Goal: Navigation & Orientation: Find specific page/section

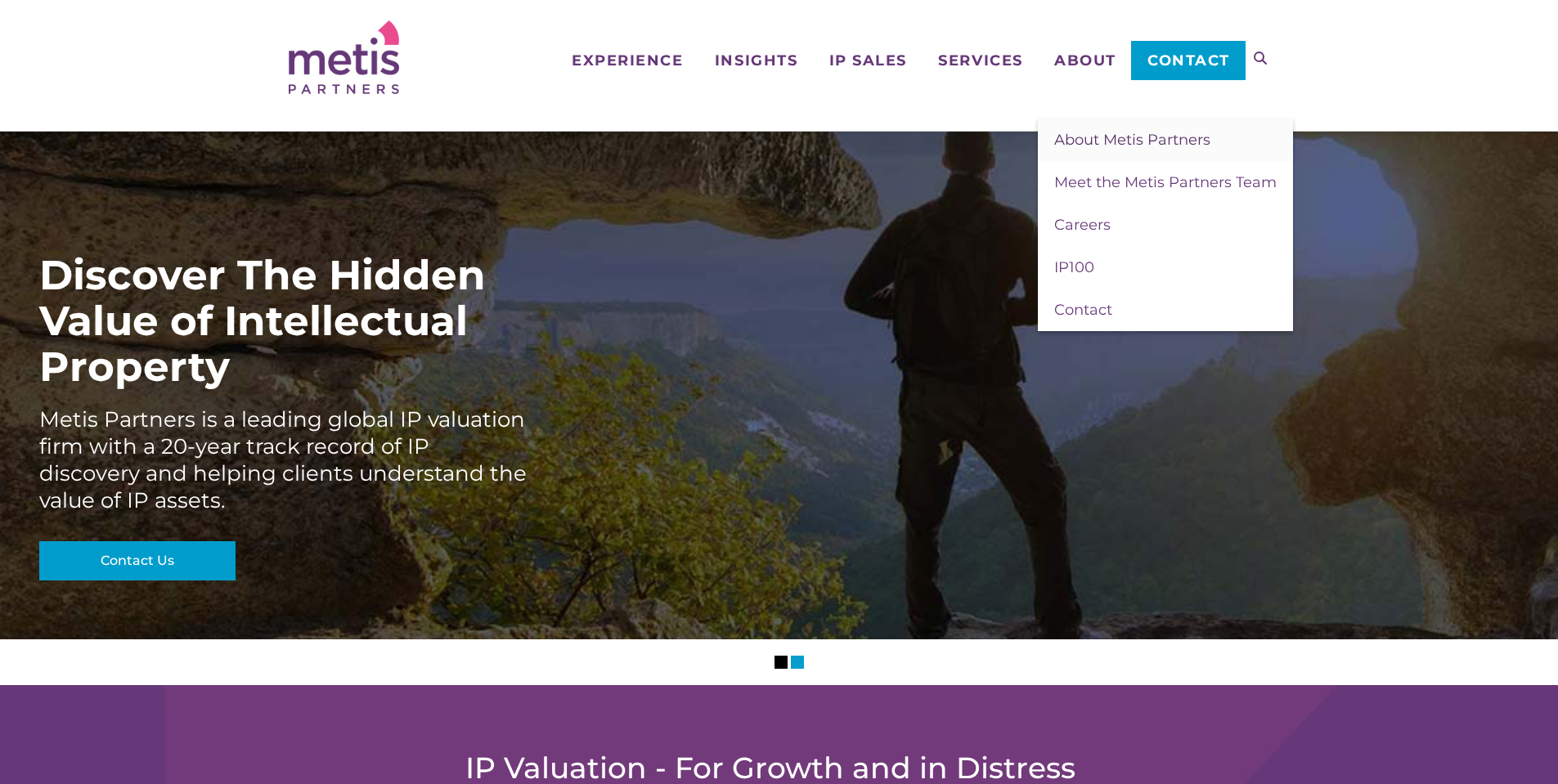
click at [1094, 141] on span "About Metis Partners" at bounding box center [1132, 139] width 156 height 18
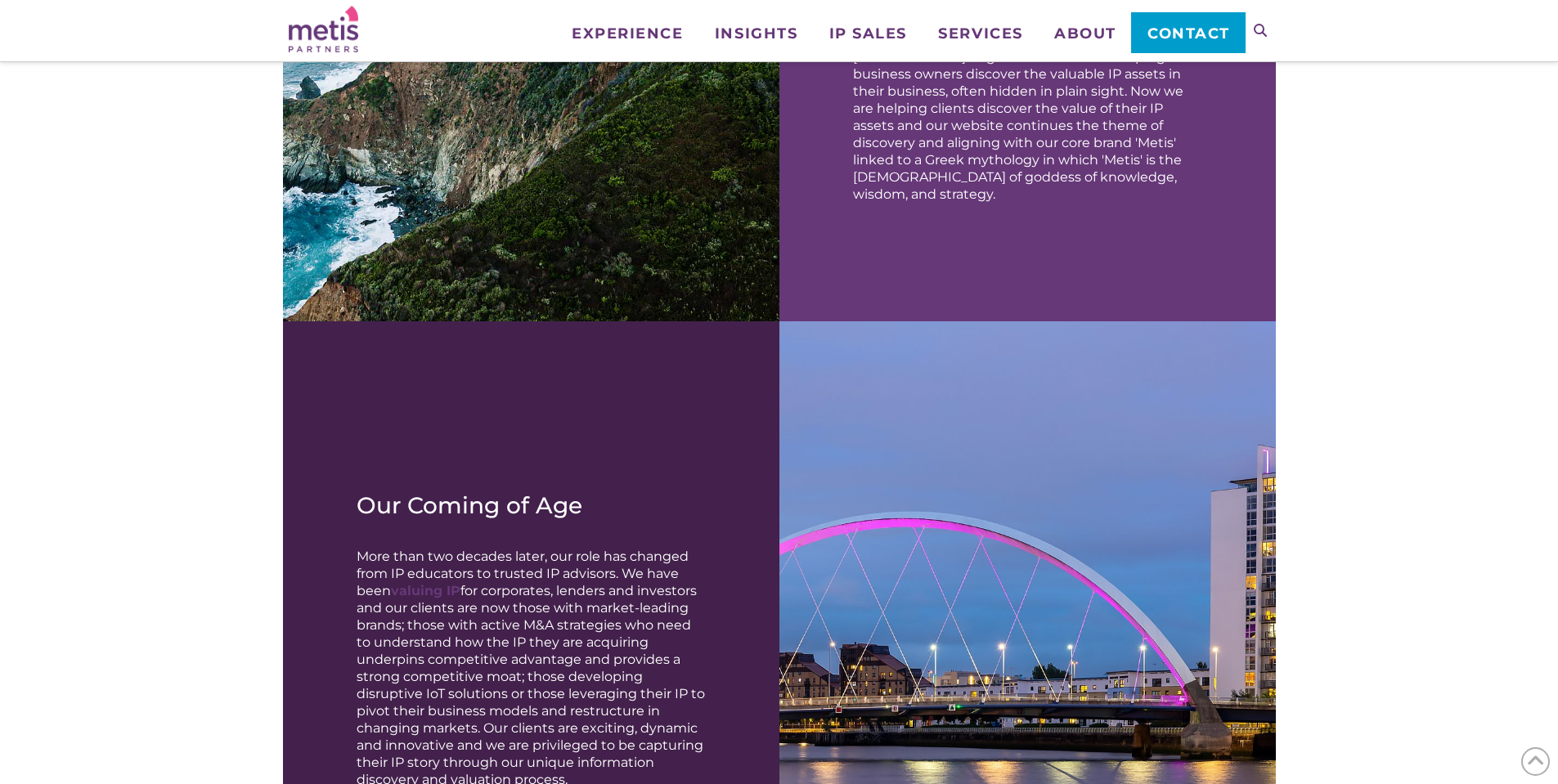
scroll to position [1636, 0]
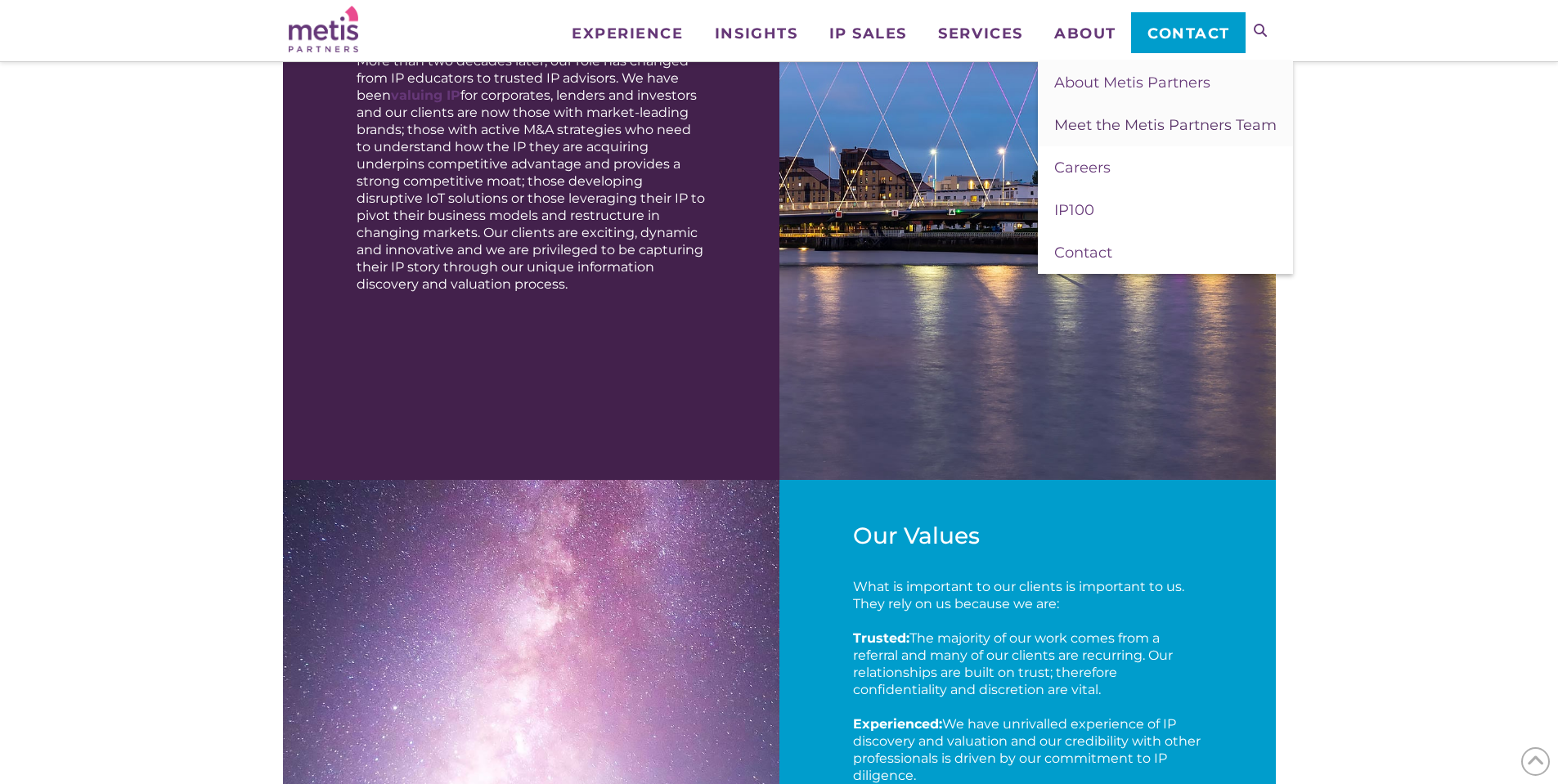
click at [1071, 132] on span "Meet the Metis Partners Team" at bounding box center [1166, 125] width 223 height 18
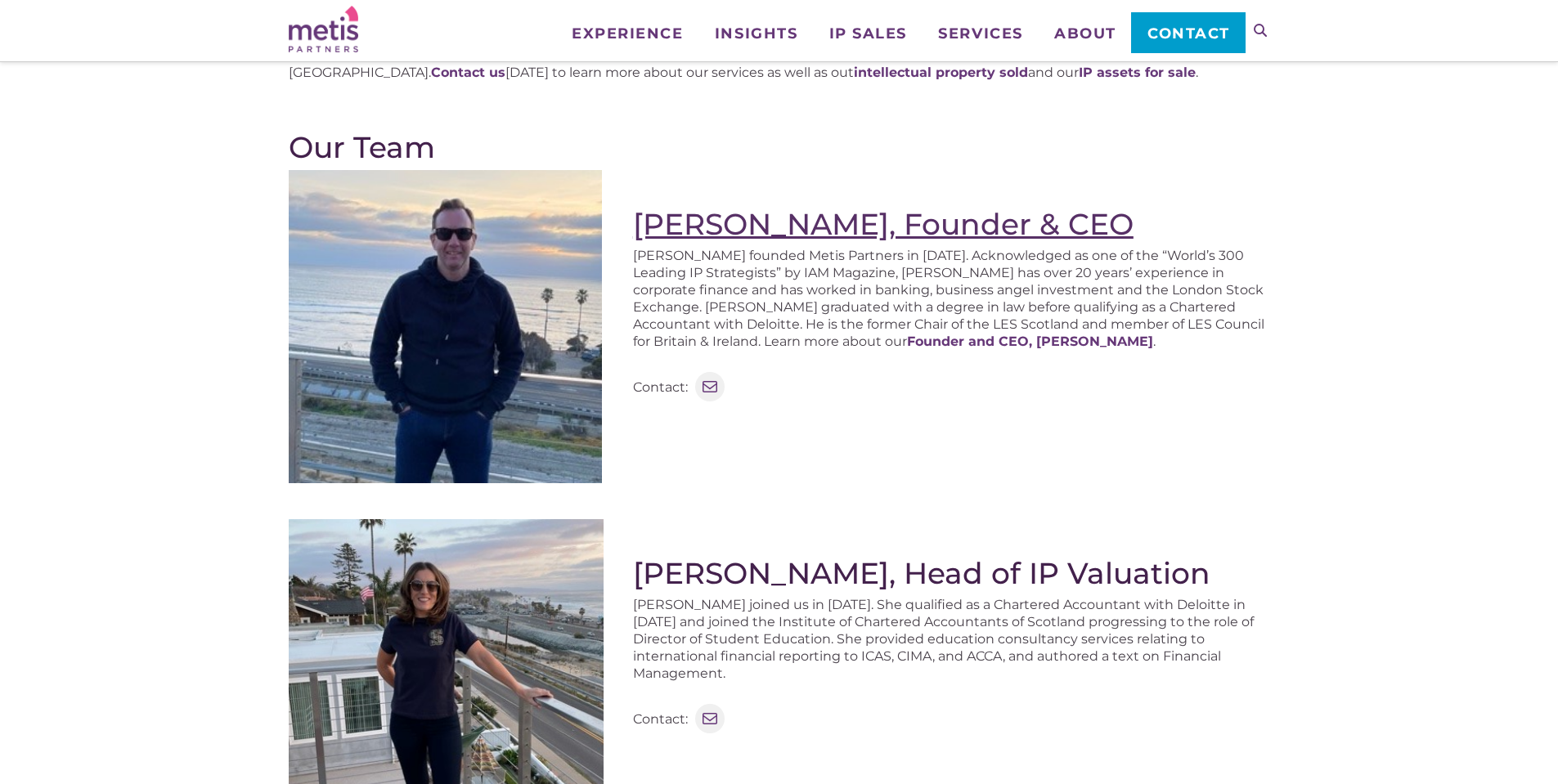
scroll to position [82, 0]
